Goal: Find specific page/section: Find specific page/section

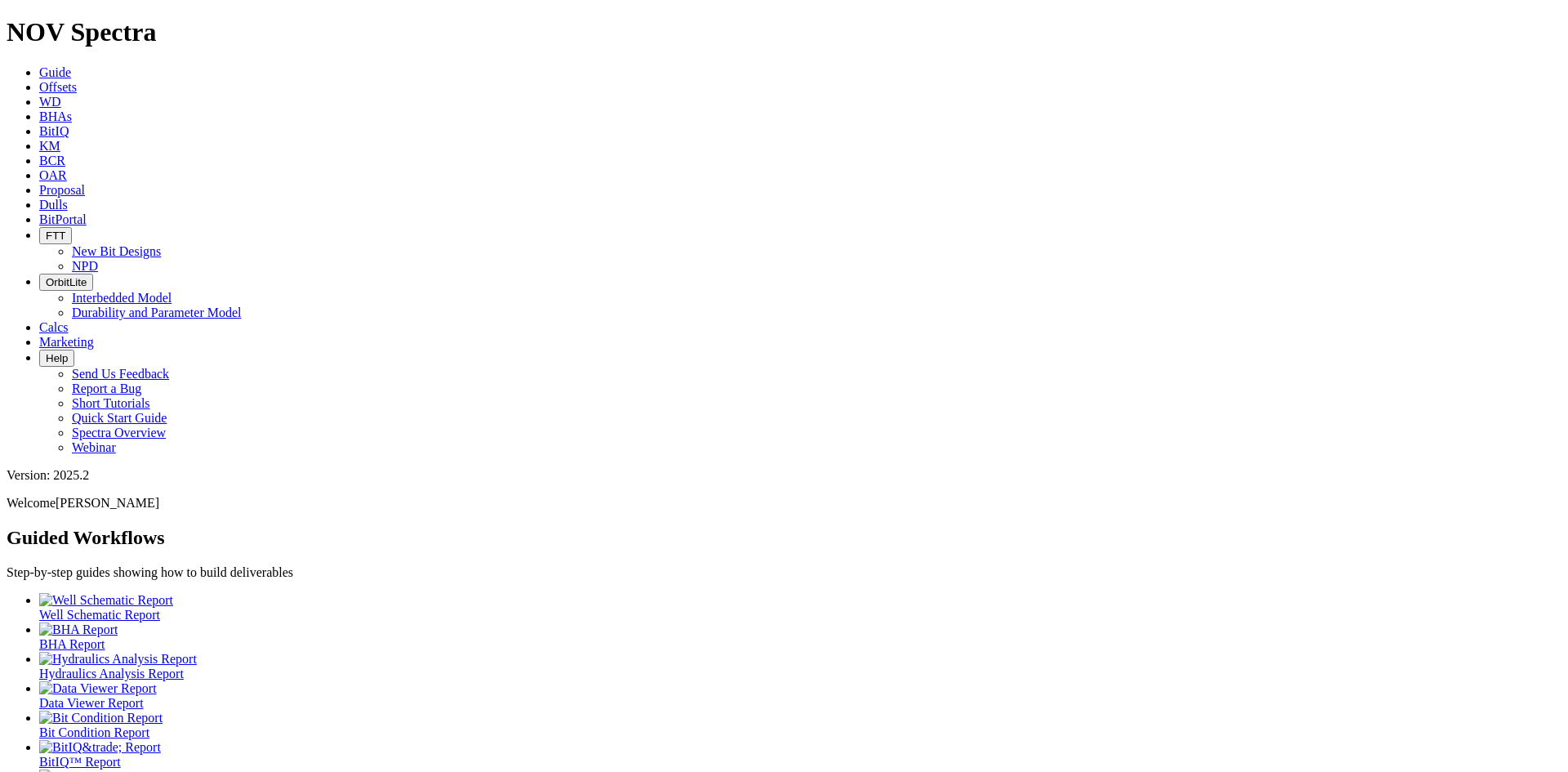
click at [68, 197] on span "Dulls" at bounding box center [54, 204] width 29 height 14
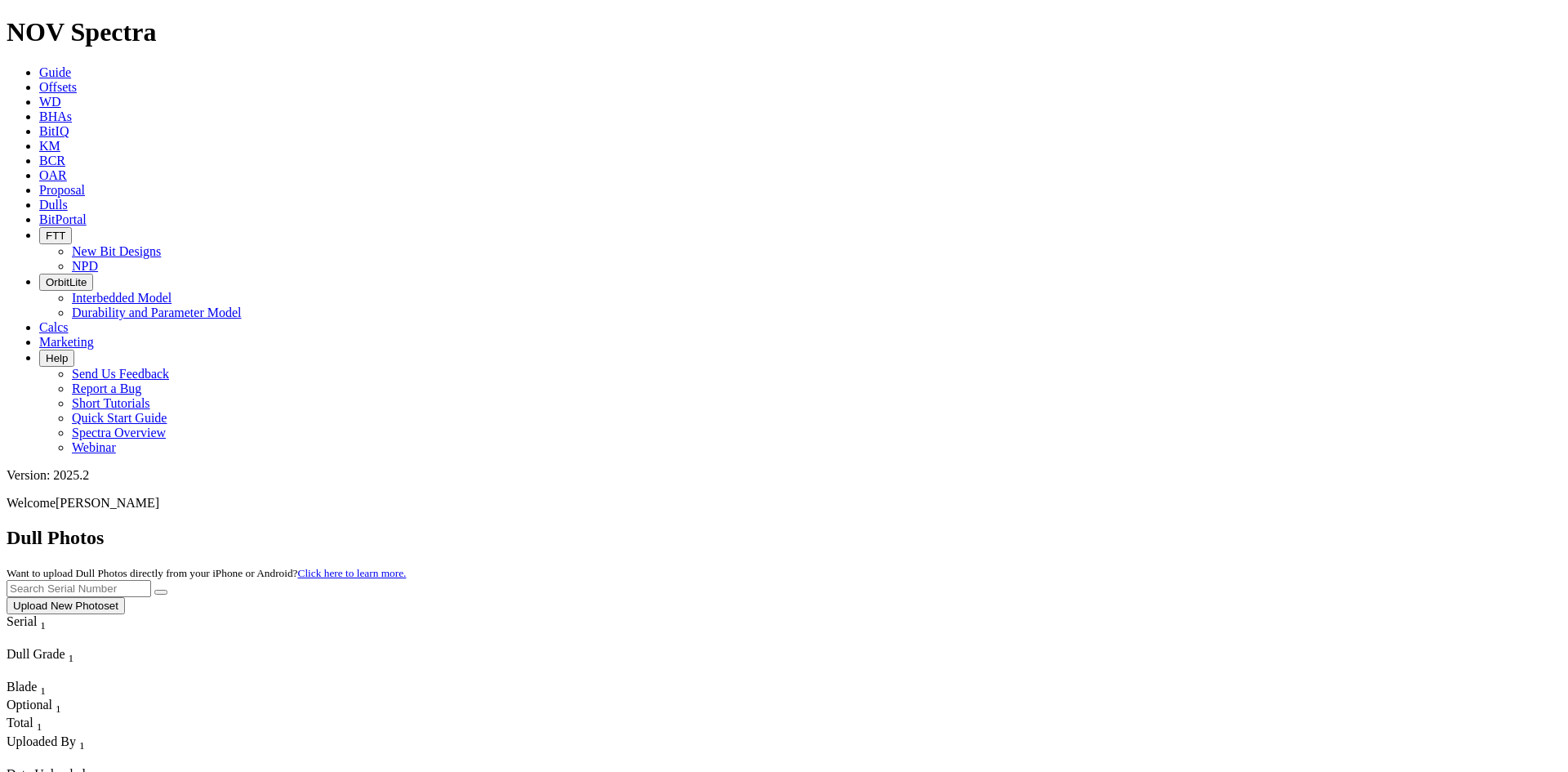
drag, startPoint x: 1289, startPoint y: 77, endPoint x: 1304, endPoint y: 77, distance: 15.0
click at [151, 580] on input "text" at bounding box center [78, 588] width 144 height 17
type input "A320075"
click at [154, 589] on button "submit" at bounding box center [160, 591] width 14 height 5
